Goal: Task Accomplishment & Management: Use online tool/utility

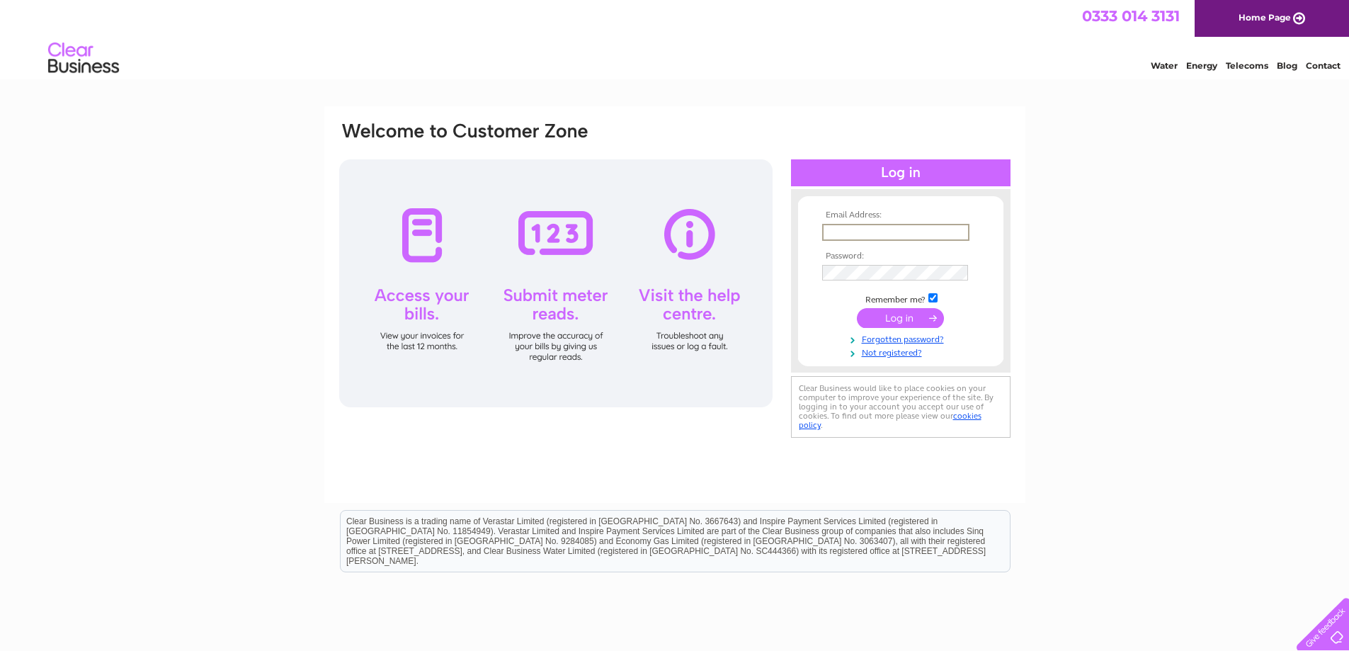
type input "gartclush@hotmail.co.uk"
click at [857, 308] on input "submit" at bounding box center [900, 318] width 87 height 20
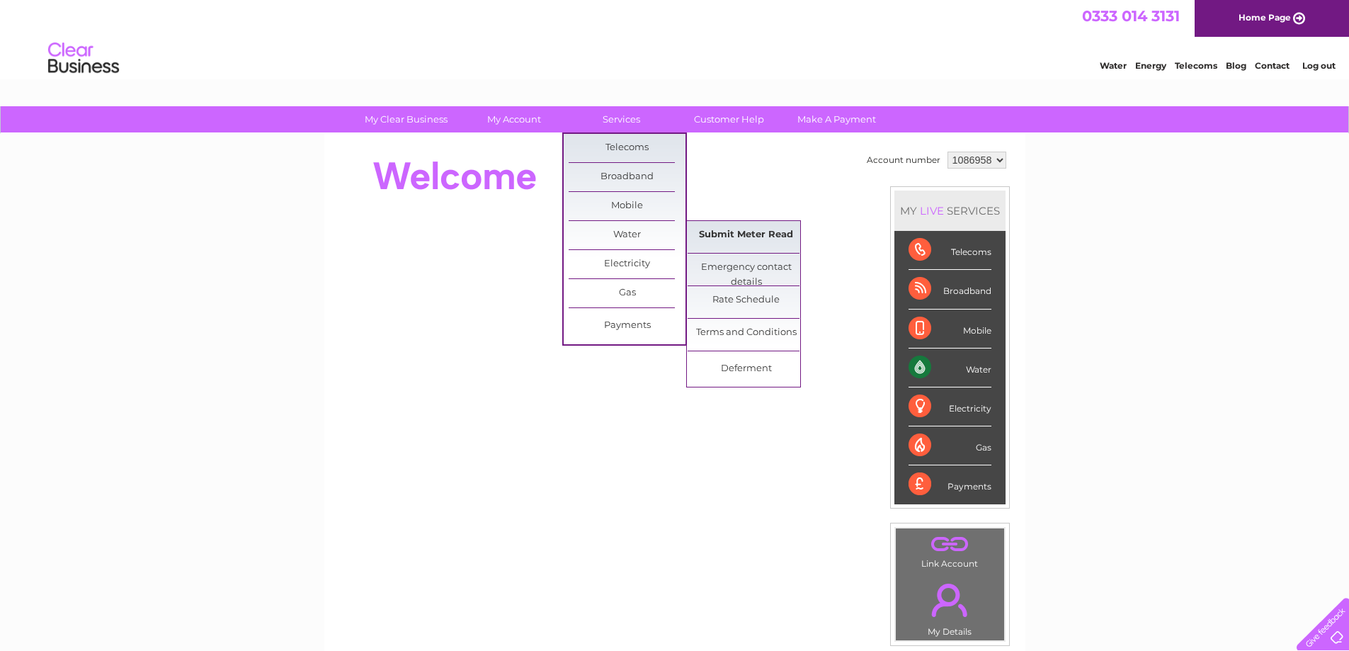
click at [714, 237] on link "Submit Meter Read" at bounding box center [746, 235] width 117 height 28
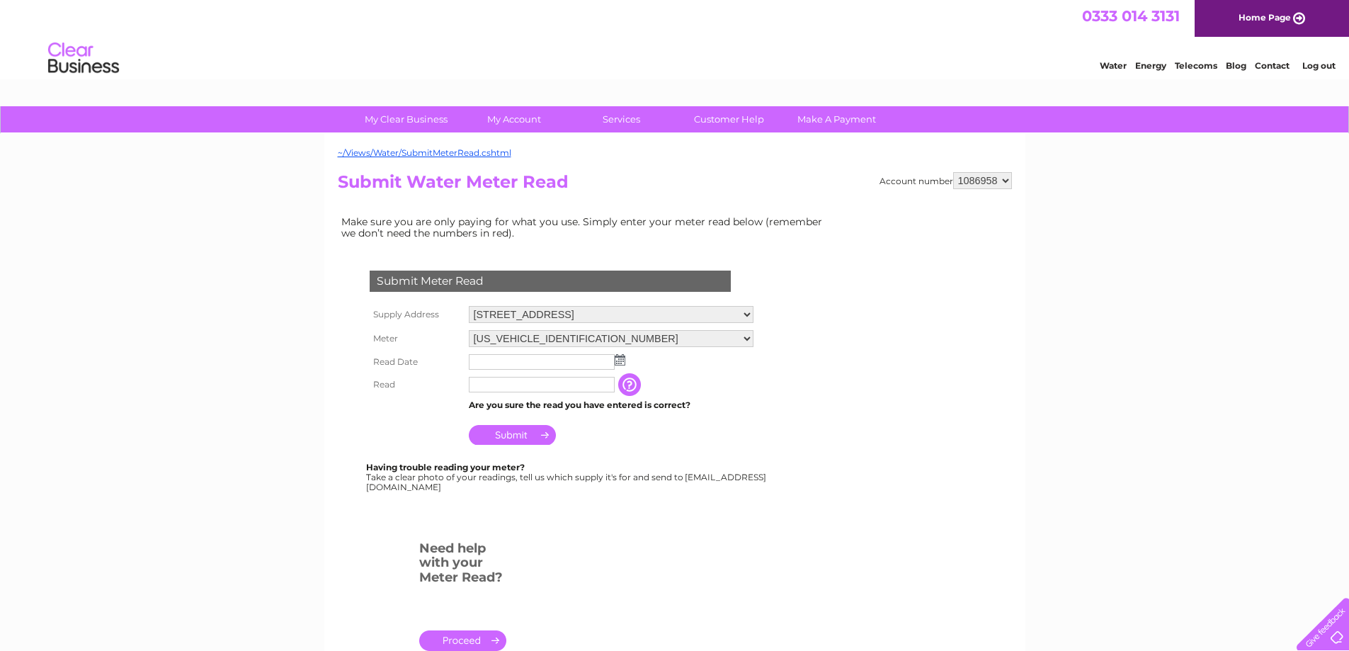
click at [589, 365] on input "text" at bounding box center [542, 362] width 146 height 16
click at [624, 363] on img at bounding box center [621, 360] width 11 height 11
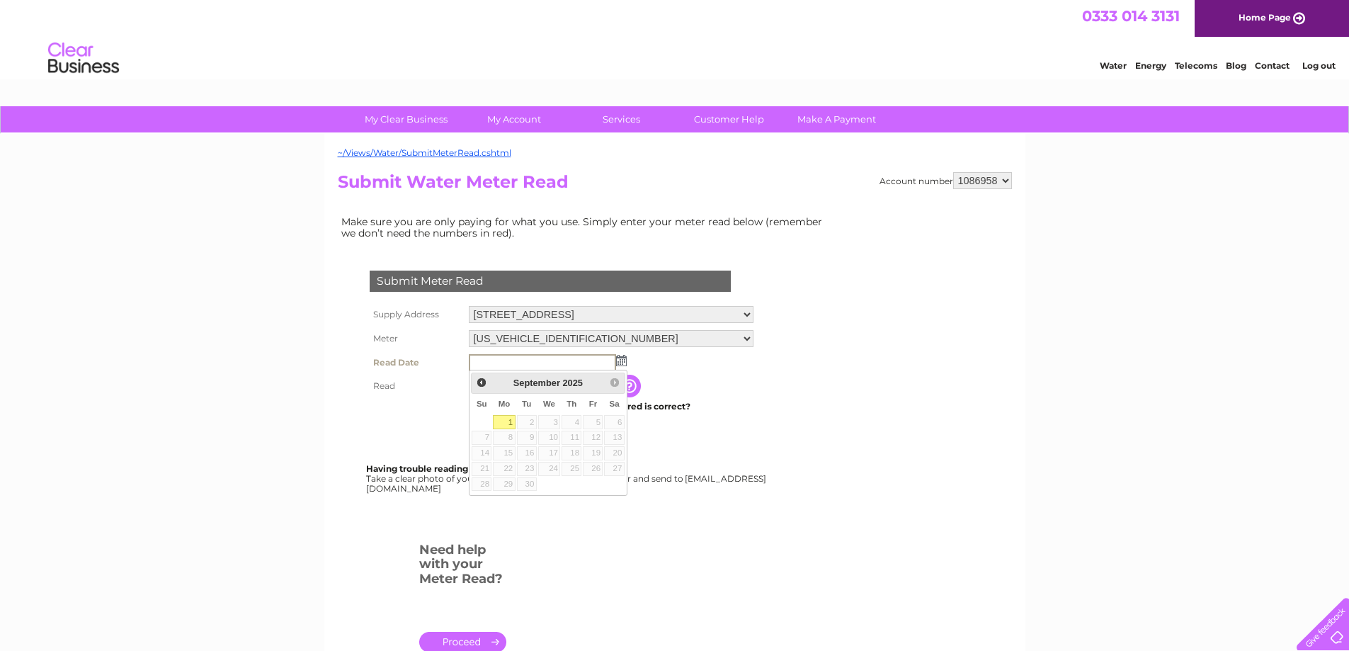
click at [504, 424] on link "1" at bounding box center [504, 422] width 22 height 14
type input "2025/09/01"
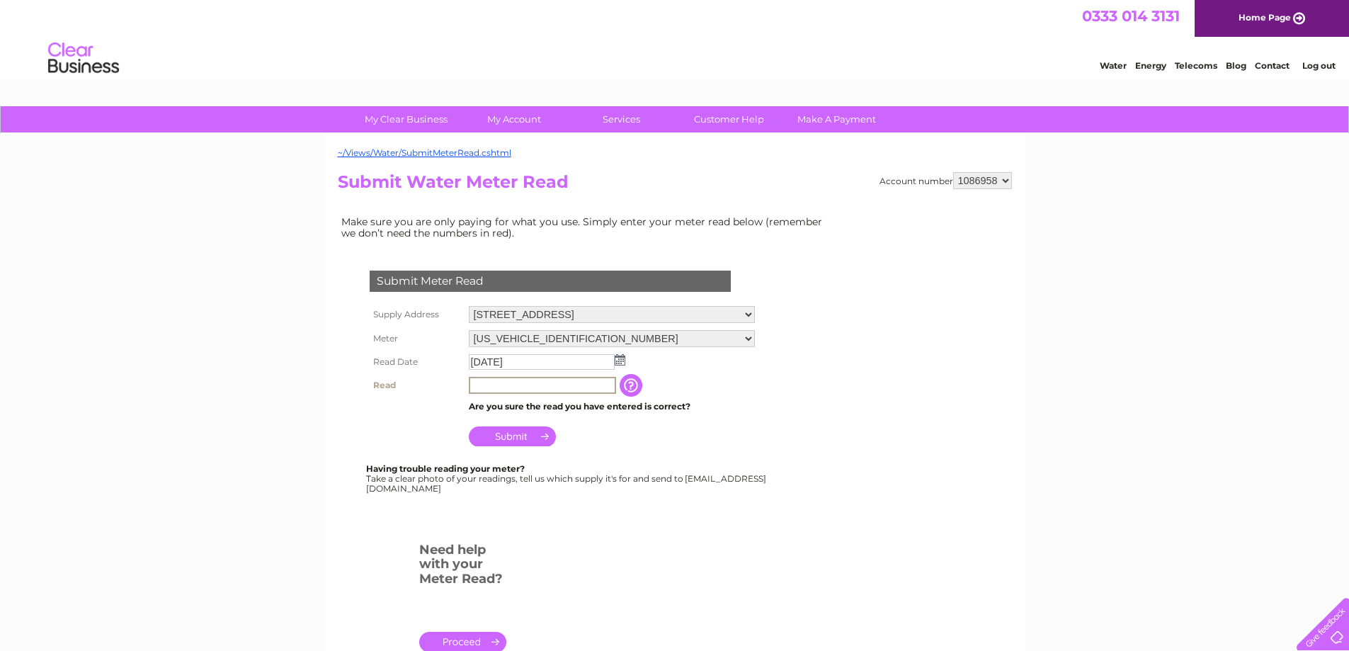
click at [494, 385] on input "text" at bounding box center [542, 385] width 147 height 17
type input "78119"
click at [523, 442] on input "Submit" at bounding box center [512, 436] width 87 height 20
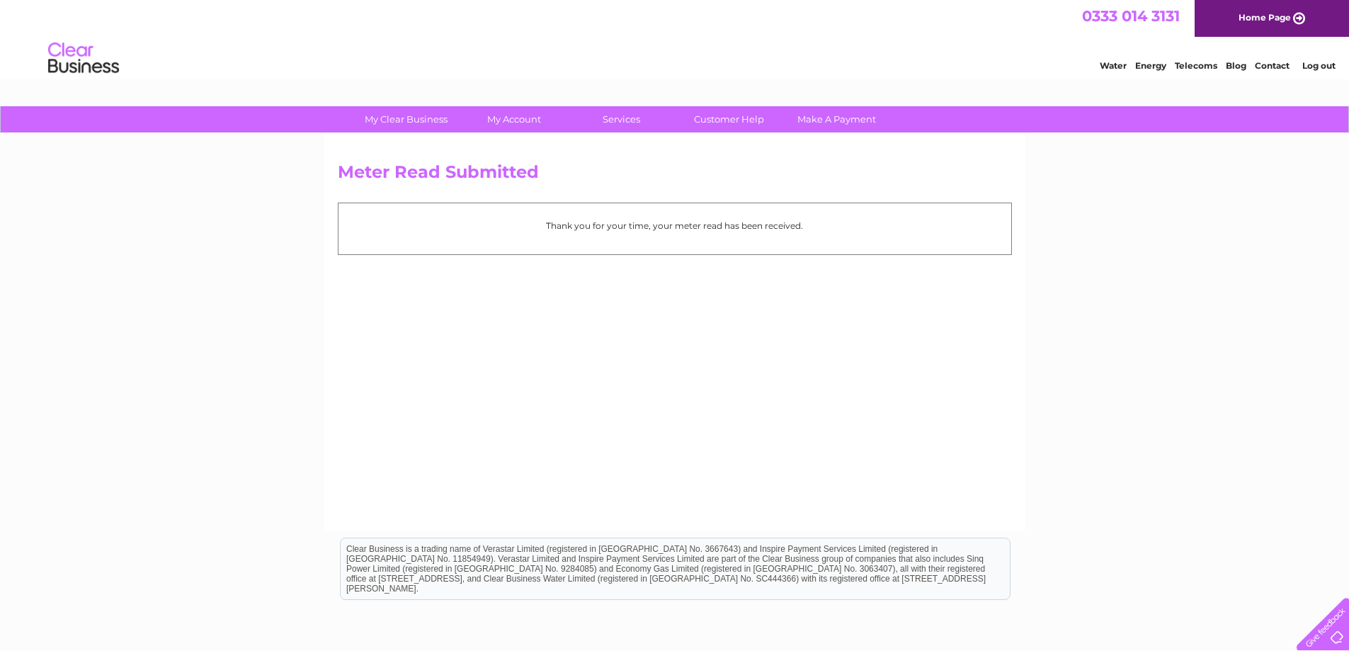
click at [1328, 67] on link "Log out" at bounding box center [1319, 65] width 33 height 11
